Goal: Information Seeking & Learning: Learn about a topic

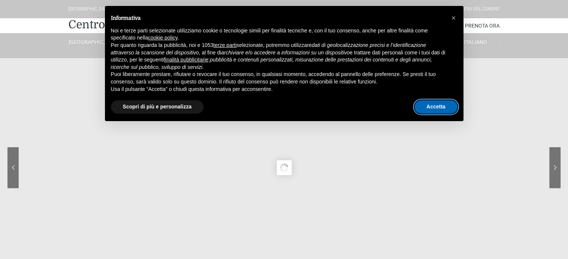
click at [440, 109] on button "Accetta" at bounding box center [435, 106] width 43 height 13
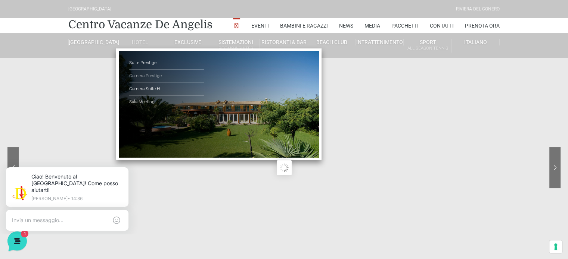
click at [143, 77] on link "Camera Prestige" at bounding box center [166, 76] width 75 height 13
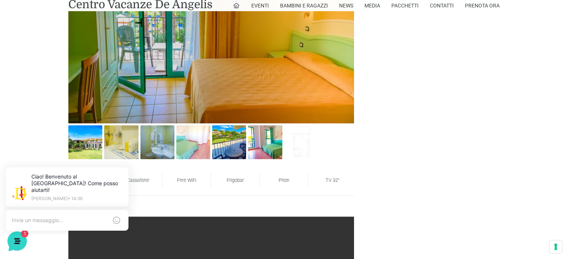
scroll to position [485, 0]
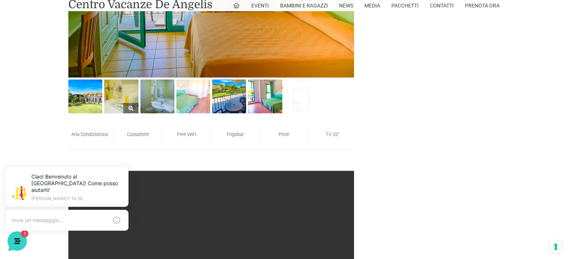
click at [122, 96] on img at bounding box center [121, 97] width 34 height 34
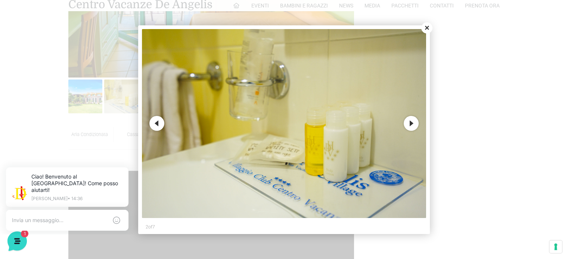
click at [412, 118] on button "Next" at bounding box center [411, 123] width 15 height 15
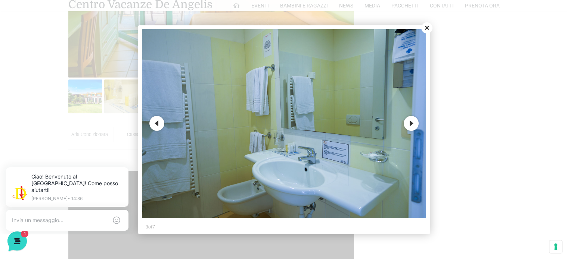
click at [412, 118] on button "Next" at bounding box center [411, 123] width 15 height 15
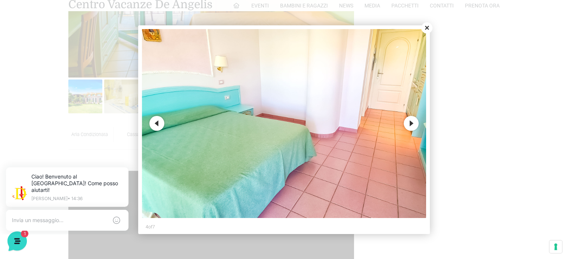
click at [412, 118] on button "Next" at bounding box center [411, 123] width 15 height 15
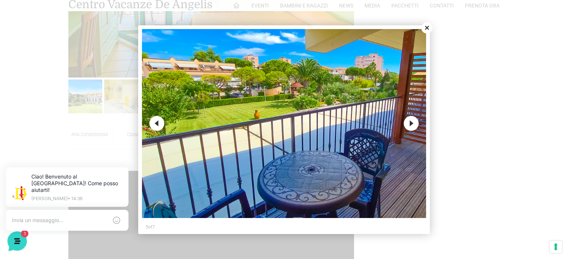
click at [412, 118] on button "Next" at bounding box center [411, 123] width 15 height 15
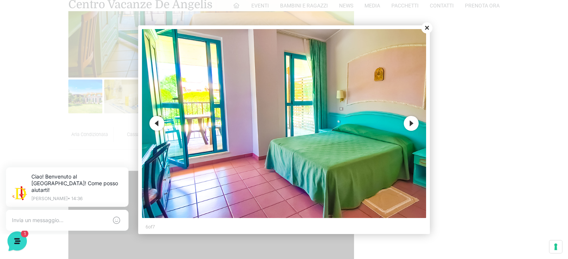
click at [412, 118] on button "Next" at bounding box center [411, 123] width 15 height 15
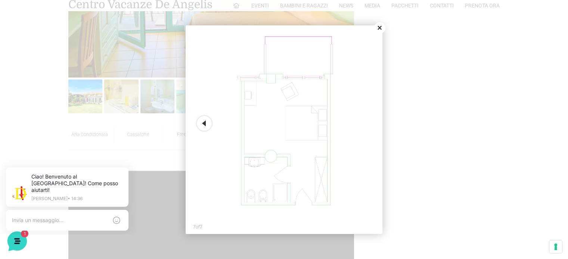
click at [376, 28] on button "Close" at bounding box center [379, 27] width 11 height 11
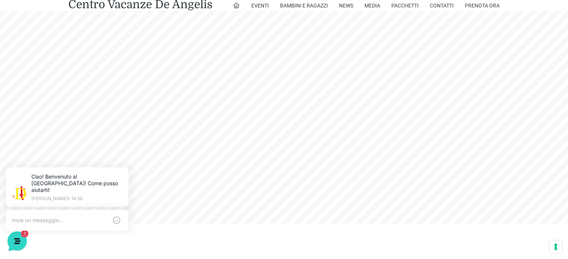
scroll to position [0, 0]
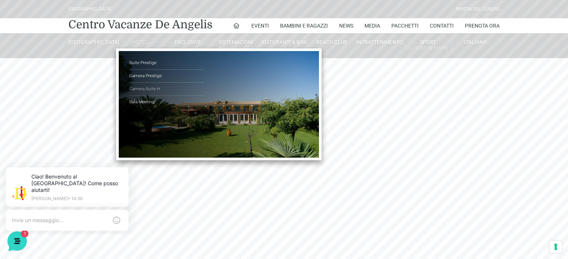
click at [144, 87] on link "Camera Suite H" at bounding box center [166, 89] width 75 height 13
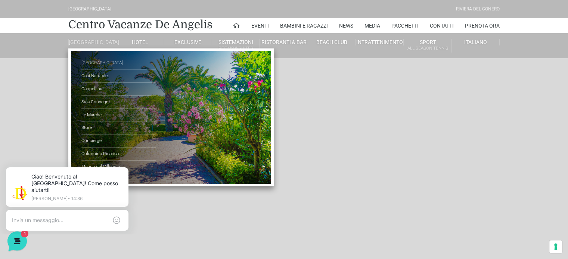
click at [93, 68] on link "[GEOGRAPHIC_DATA]" at bounding box center [118, 63] width 75 height 13
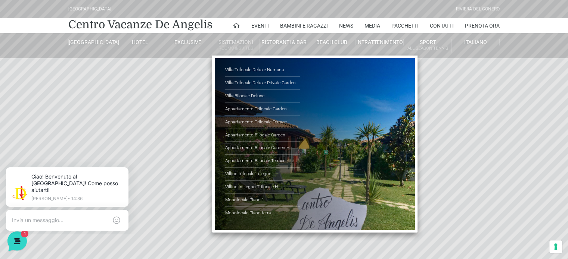
click at [233, 46] on small "Rooms & Suites" at bounding box center [235, 48] width 47 height 7
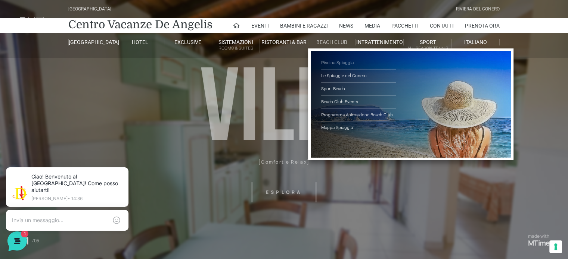
click at [334, 64] on link "Piscina Spiaggia" at bounding box center [358, 63] width 75 height 13
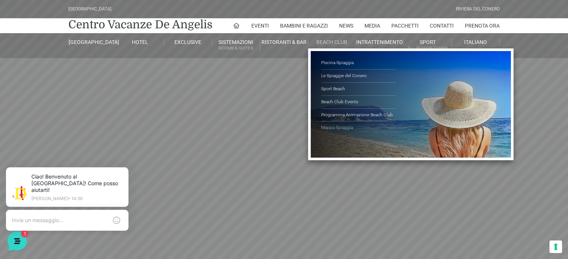
click at [334, 127] on link "Mappa Spiaggia" at bounding box center [358, 128] width 75 height 13
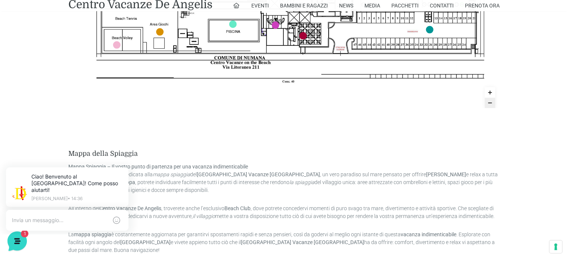
scroll to position [329, 0]
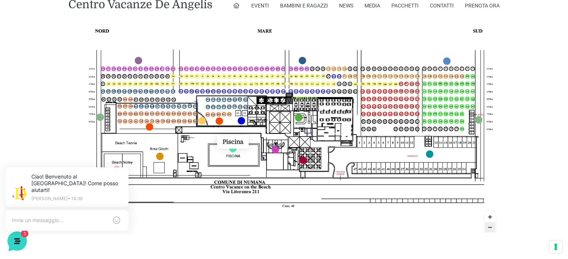
click at [231, 152] on link "Piscina marker" at bounding box center [232, 148] width 7 height 7
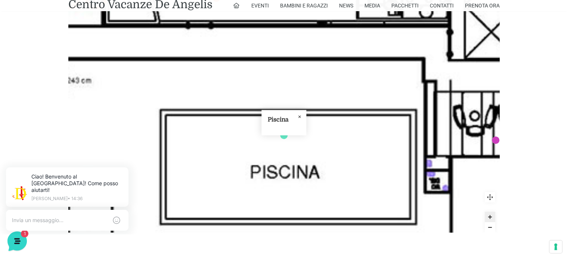
click at [299, 115] on icon "Close popup" at bounding box center [299, 116] width 9 height 9
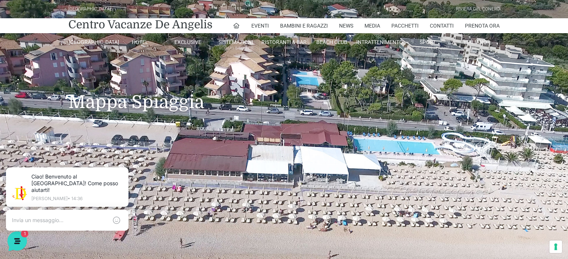
click at [300, 72] on h1 "Mappa Spiaggia" at bounding box center [283, 91] width 431 height 66
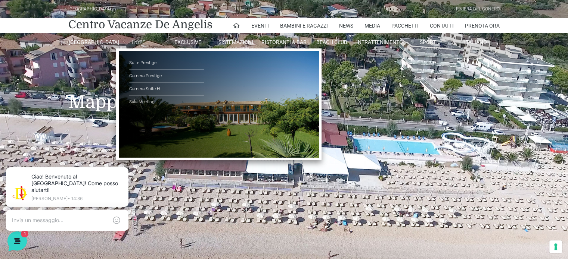
click at [143, 37] on li "Hotel Suite Prestige Camera Prestige Camera Suite H Sala Meeting" at bounding box center [140, 42] width 48 height 18
click at [135, 63] on link "Suite Prestige" at bounding box center [166, 63] width 75 height 13
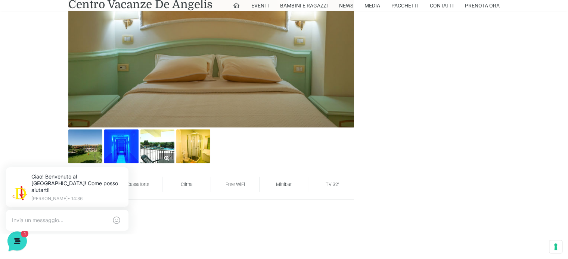
scroll to position [478, 0]
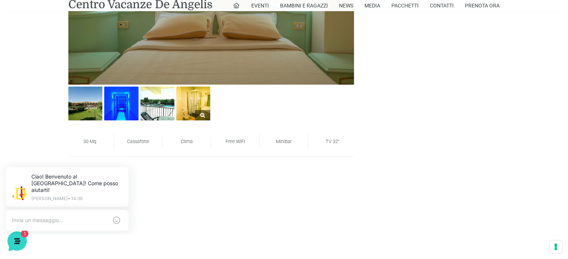
click at [193, 106] on img at bounding box center [193, 104] width 34 height 34
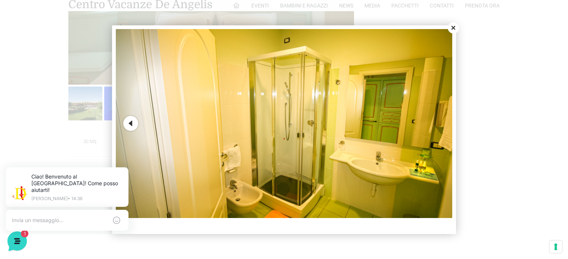
click at [452, 29] on button "Close" at bounding box center [453, 27] width 11 height 11
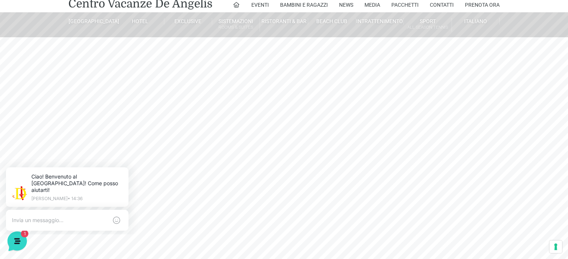
scroll to position [0, 0]
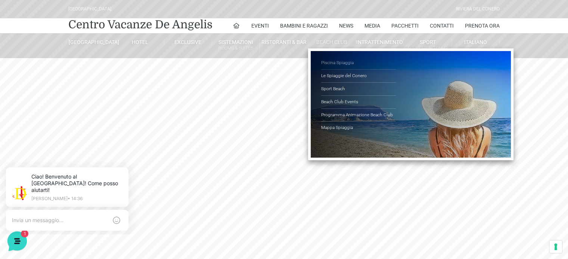
click at [327, 60] on link "Piscina Spiaggia" at bounding box center [358, 63] width 75 height 13
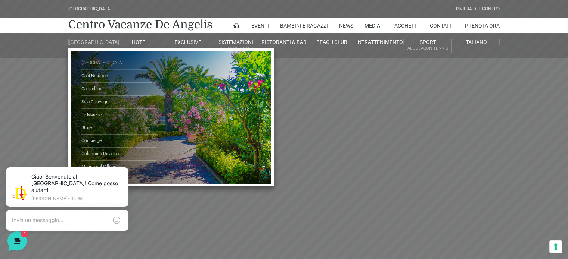
click at [92, 69] on link "[GEOGRAPHIC_DATA]" at bounding box center [118, 63] width 75 height 13
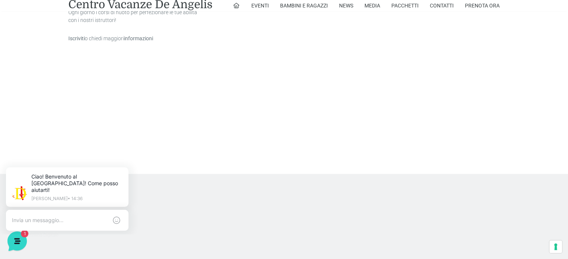
scroll to position [1680, 0]
